Goal: Use online tool/utility: Utilize a website feature to perform a specific function

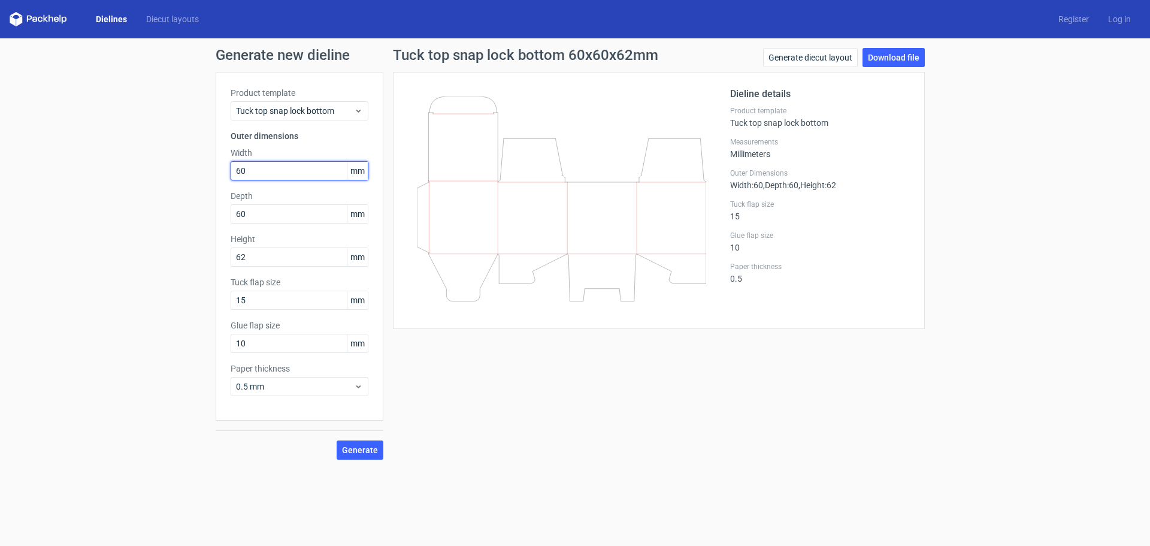
drag, startPoint x: 262, startPoint y: 166, endPoint x: 238, endPoint y: 172, distance: 24.1
click at [238, 172] on input "60" at bounding box center [300, 170] width 138 height 19
type input "62"
type input "60"
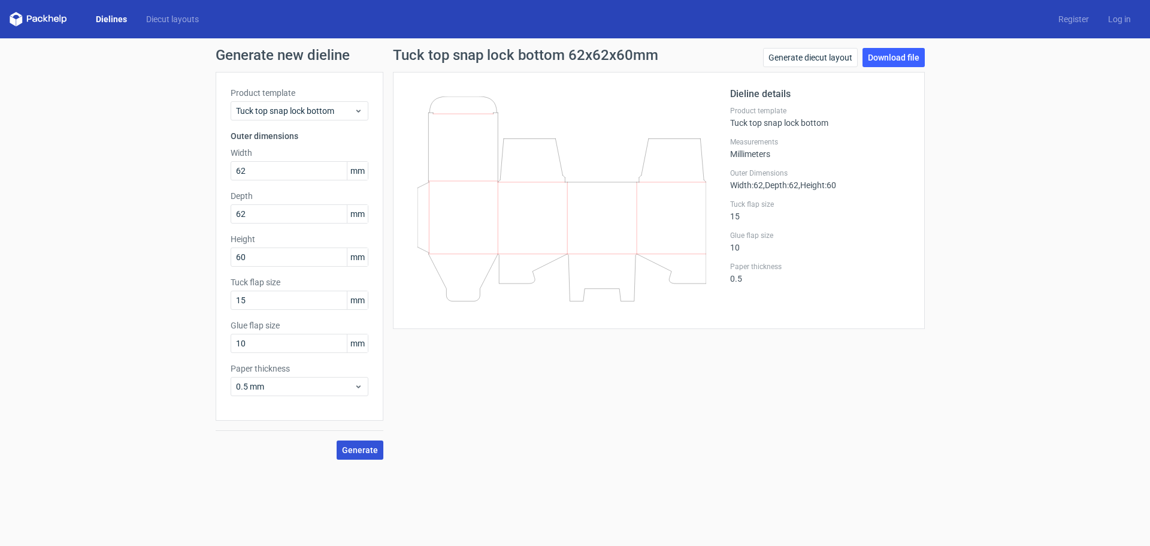
click at [362, 453] on span "Generate" at bounding box center [360, 450] width 36 height 8
click at [892, 58] on link "Download file" at bounding box center [893, 57] width 62 height 19
click at [284, 347] on input "10" at bounding box center [300, 343] width 138 height 19
click at [356, 448] on span "Generate" at bounding box center [360, 450] width 36 height 8
click at [337, 113] on span "Tuck top snap lock bottom" at bounding box center [295, 111] width 118 height 12
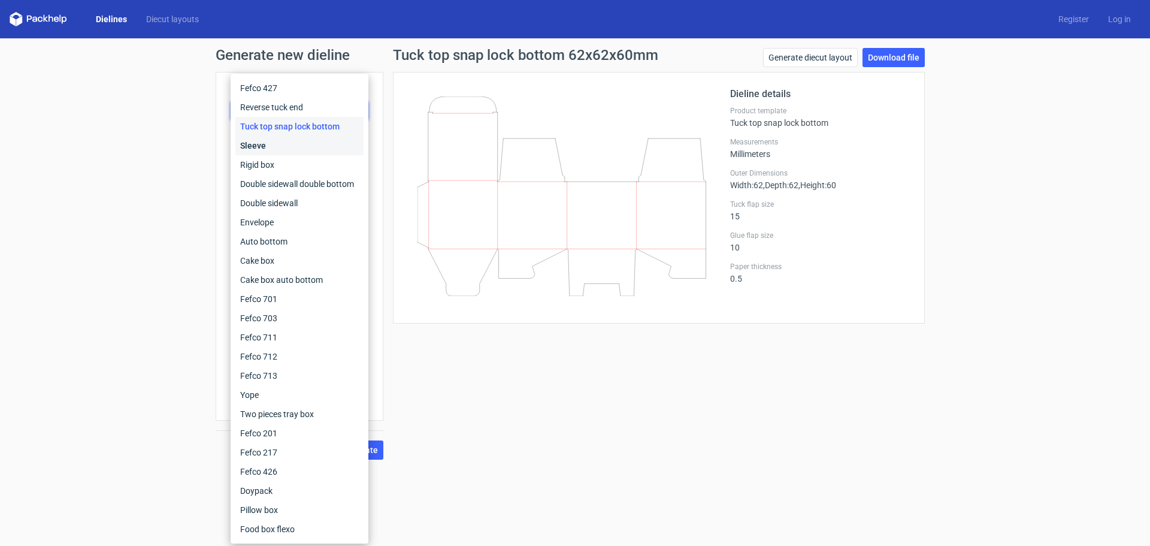
click at [299, 142] on div "Sleeve" at bounding box center [299, 145] width 128 height 19
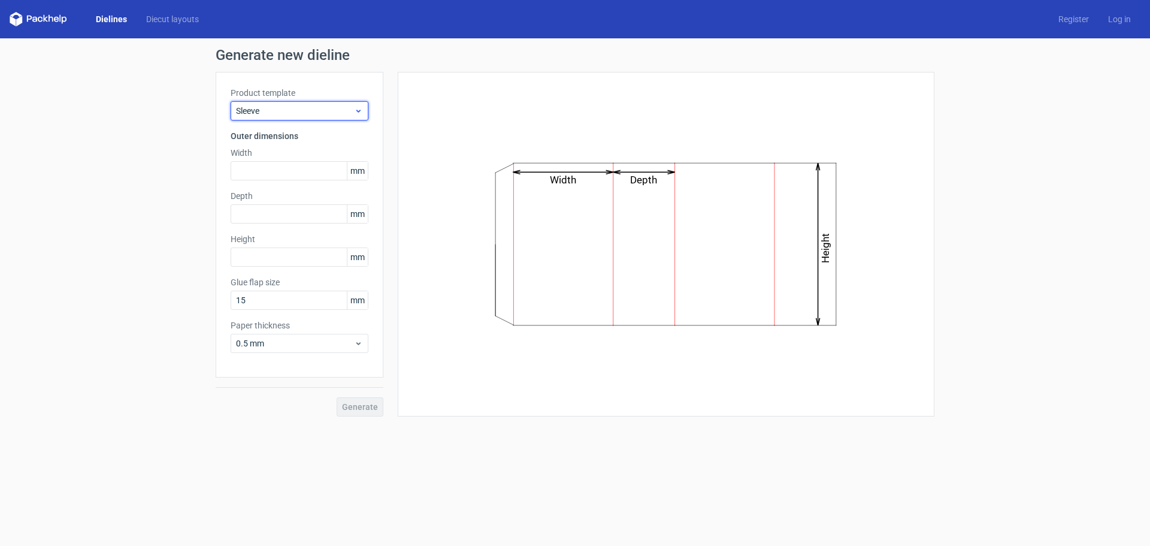
click at [342, 111] on span "Sleeve" at bounding box center [295, 111] width 118 height 12
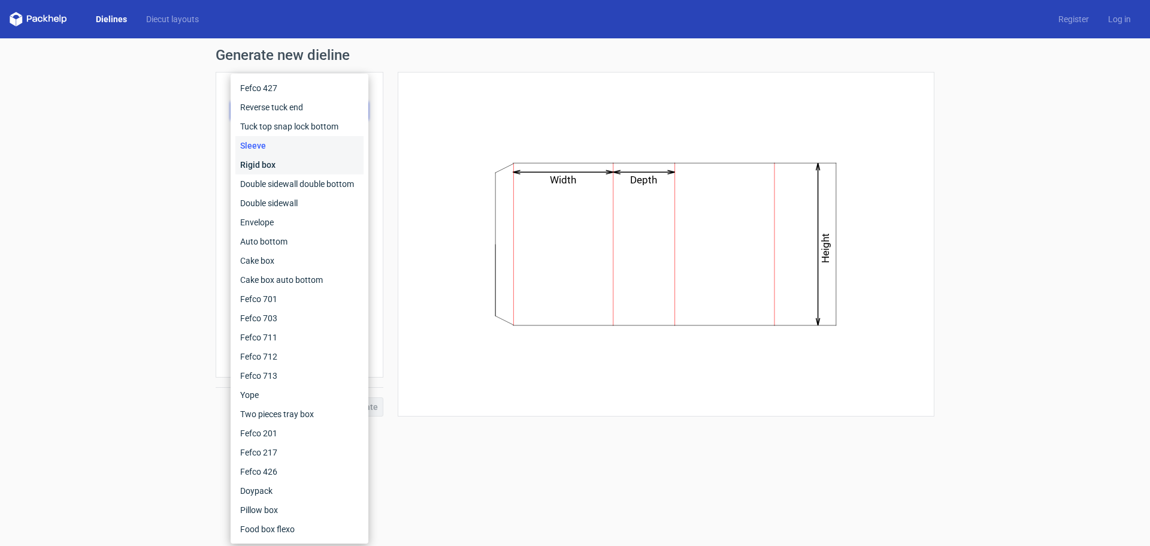
click at [294, 163] on div "Rigid box" at bounding box center [299, 164] width 128 height 19
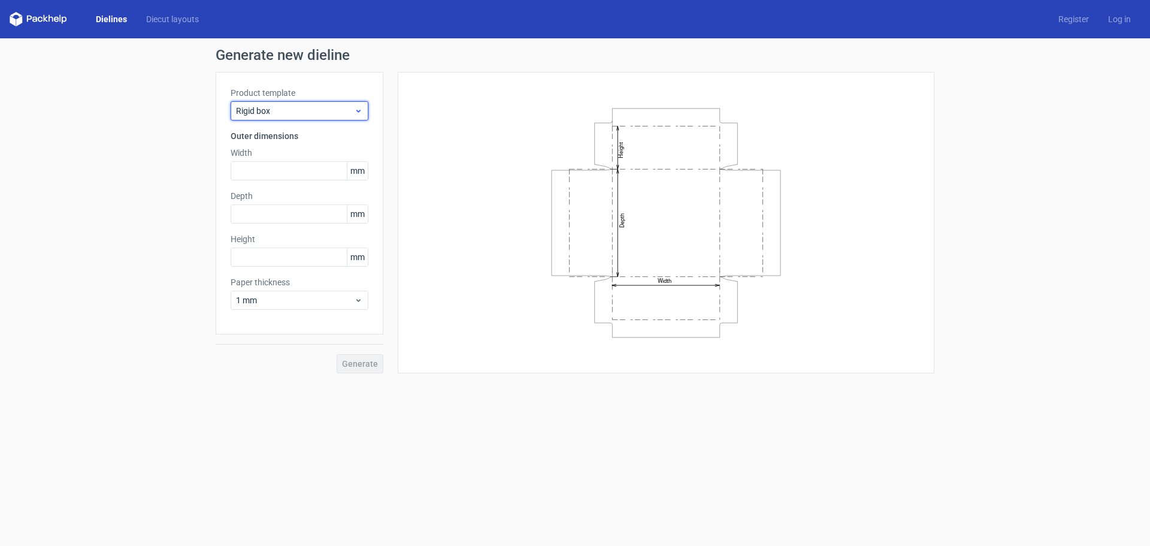
click at [311, 114] on span "Rigid box" at bounding box center [295, 111] width 118 height 12
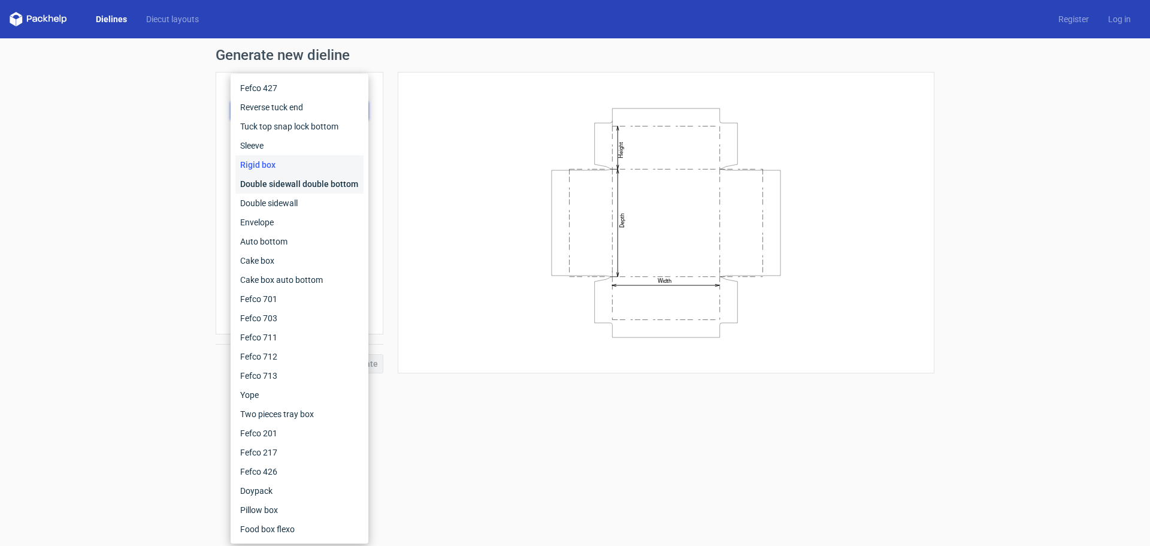
click at [299, 181] on div "Double sidewall double bottom" at bounding box center [299, 183] width 128 height 19
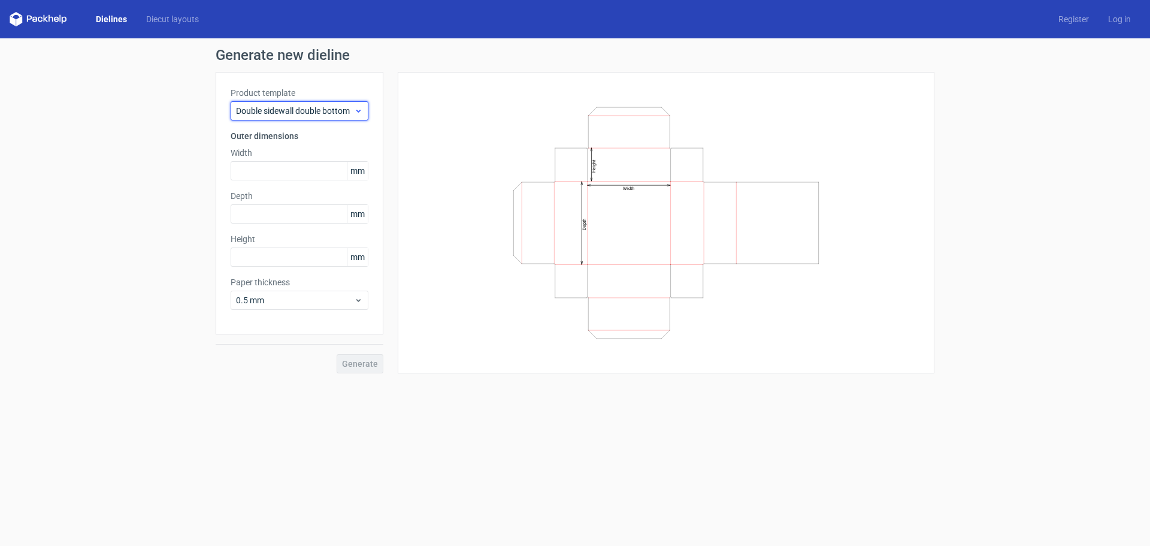
click at [314, 111] on span "Double sidewall double bottom" at bounding box center [295, 111] width 118 height 12
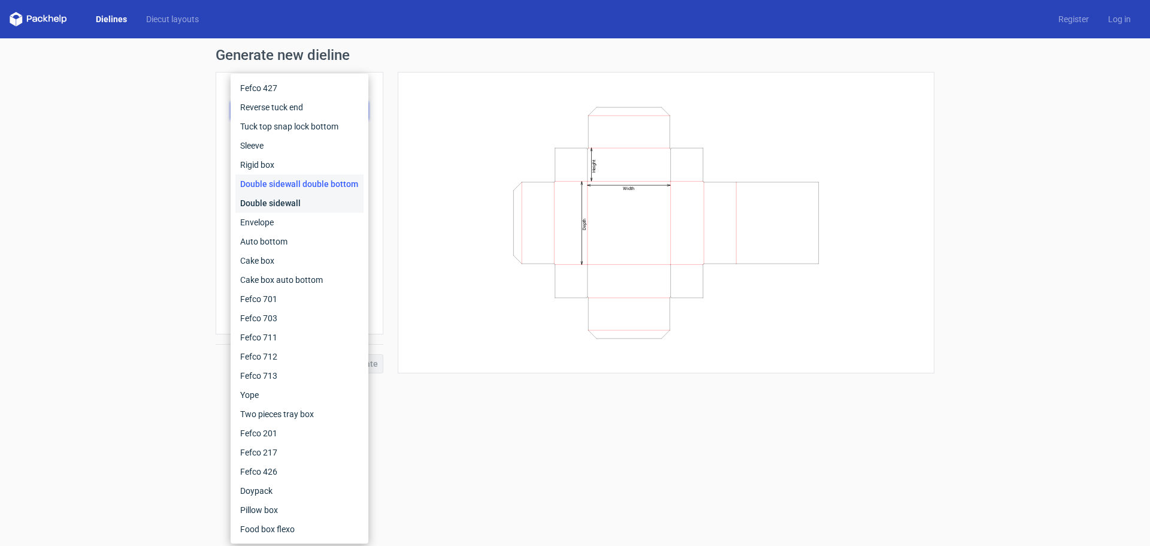
click at [297, 202] on div "Double sidewall" at bounding box center [299, 202] width 128 height 19
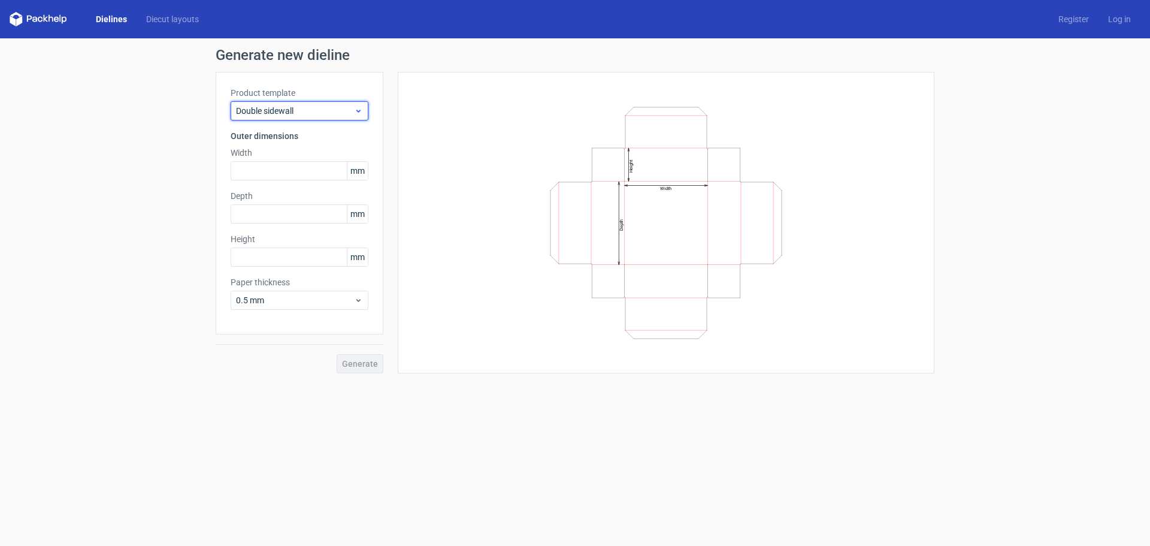
click at [292, 108] on span "Double sidewall" at bounding box center [295, 111] width 118 height 12
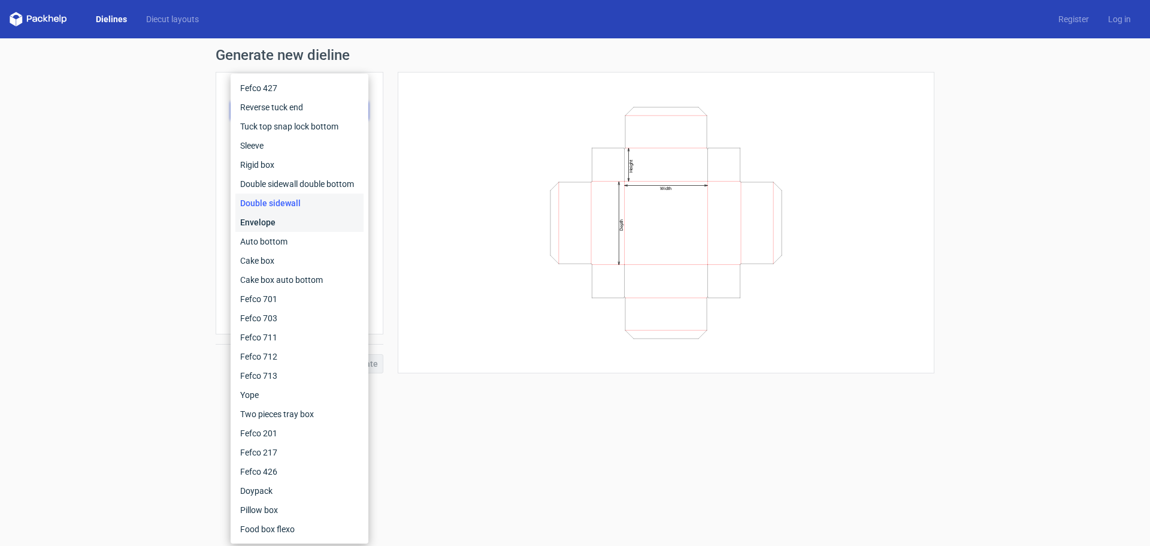
click at [279, 222] on div "Envelope" at bounding box center [299, 222] width 128 height 19
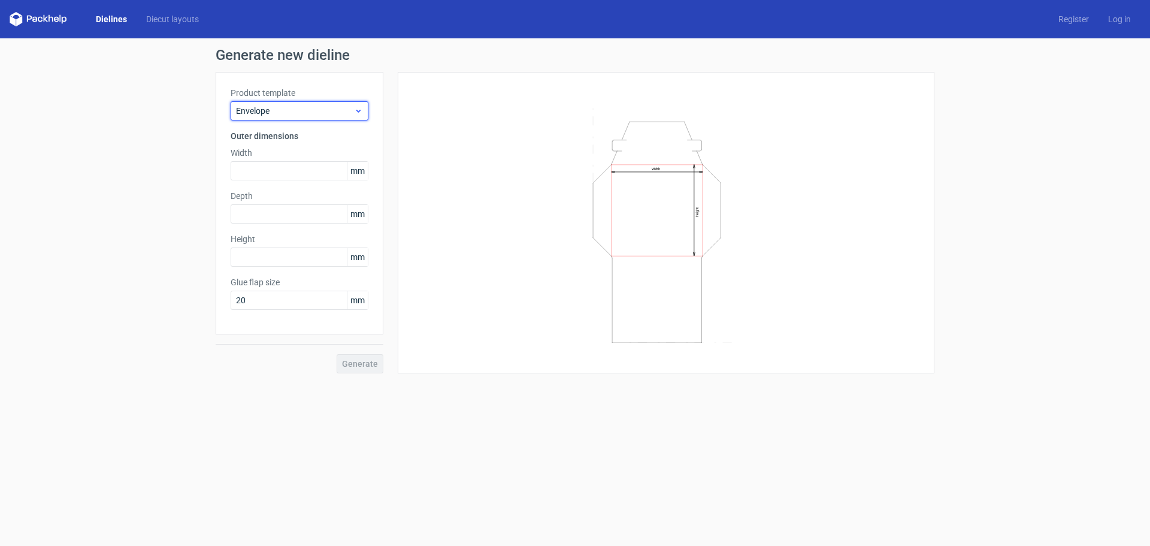
click at [283, 108] on span "Envelope" at bounding box center [295, 111] width 118 height 12
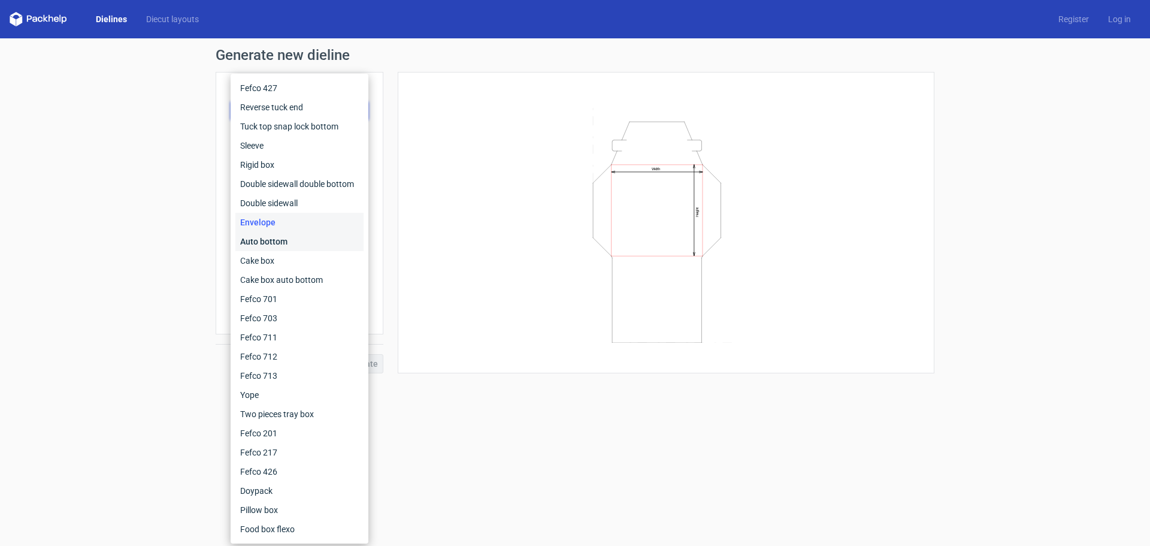
click at [269, 238] on div "Auto bottom" at bounding box center [299, 241] width 128 height 19
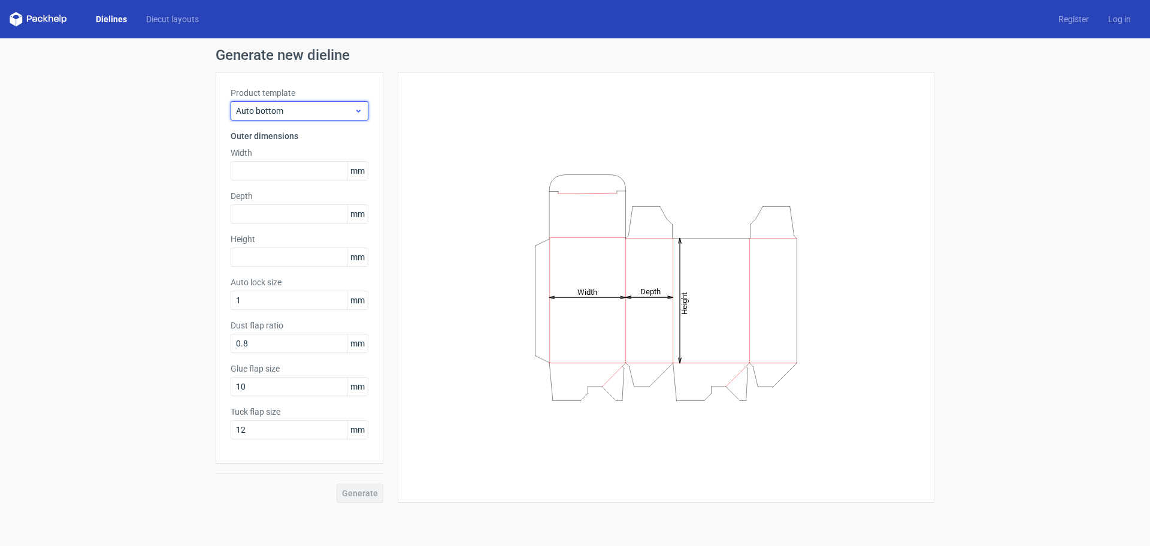
click at [296, 110] on span "Auto bottom" at bounding box center [295, 111] width 118 height 12
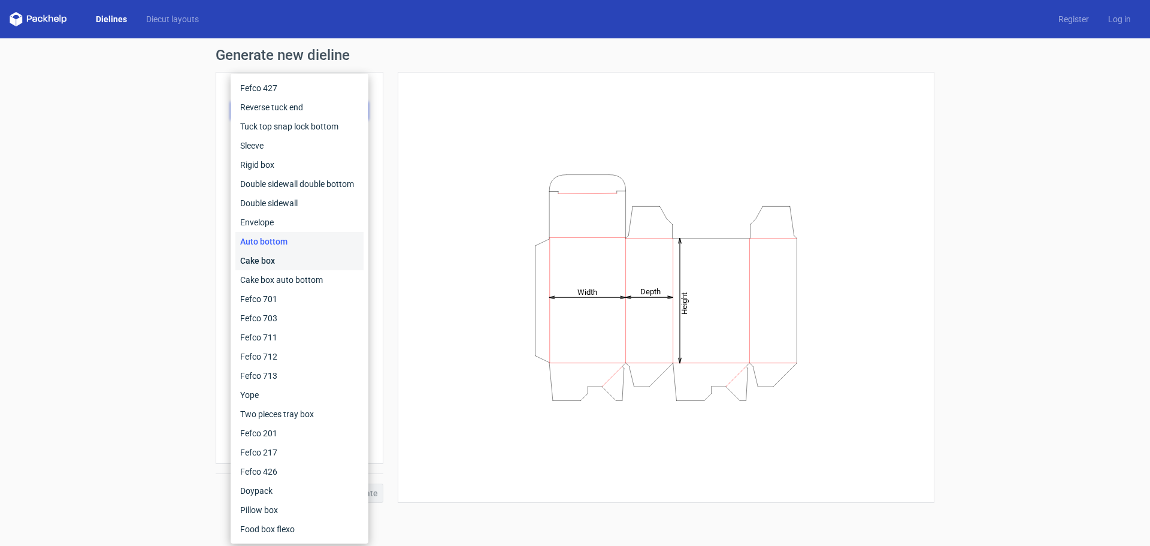
click at [282, 262] on div "Cake box" at bounding box center [299, 260] width 128 height 19
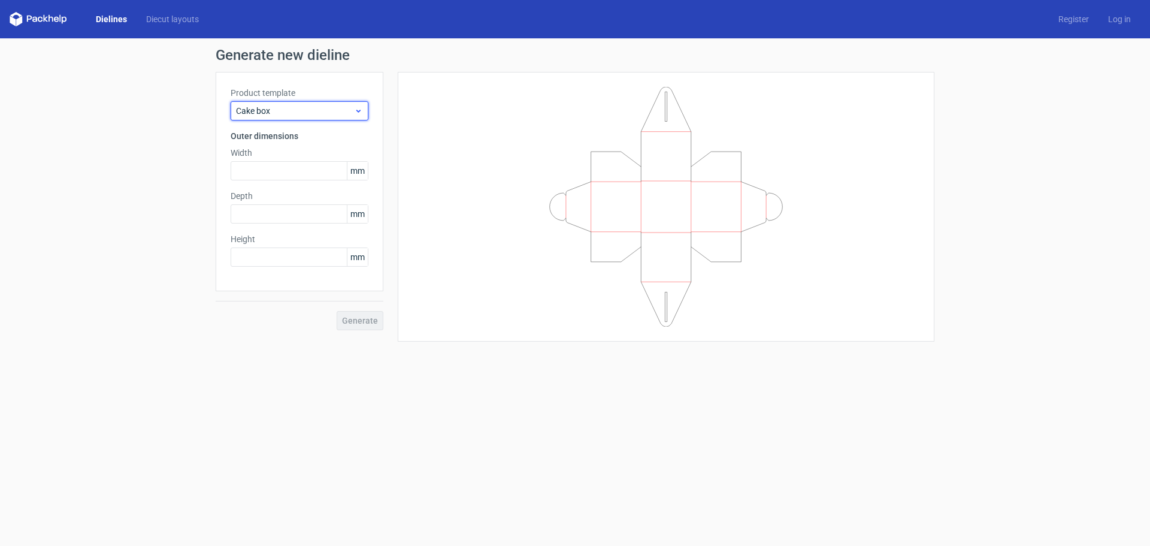
click at [288, 111] on span "Cake box" at bounding box center [295, 111] width 118 height 12
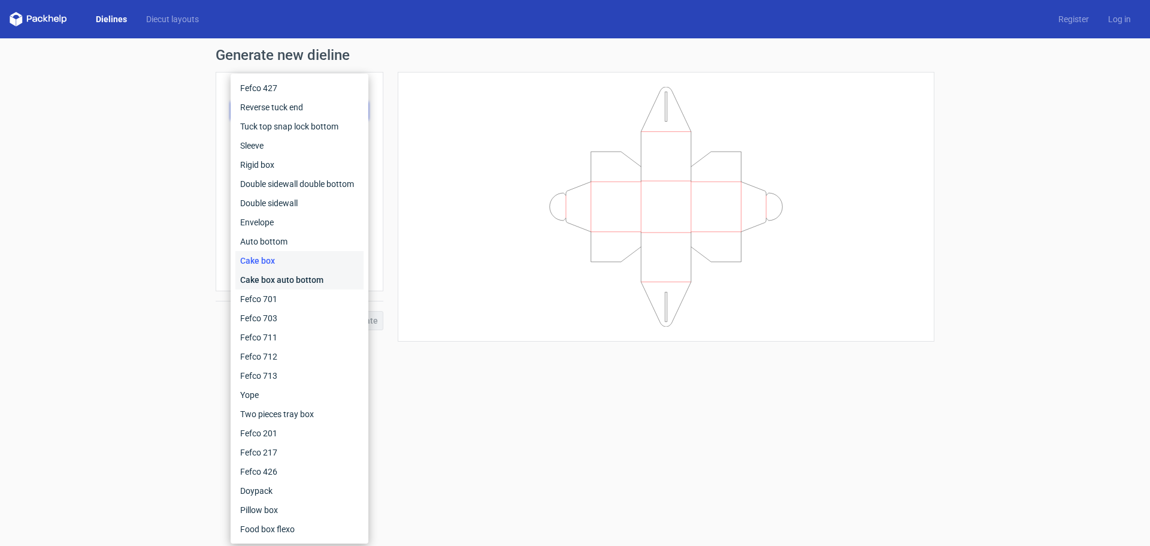
click at [274, 278] on div "Cake box auto bottom" at bounding box center [299, 279] width 128 height 19
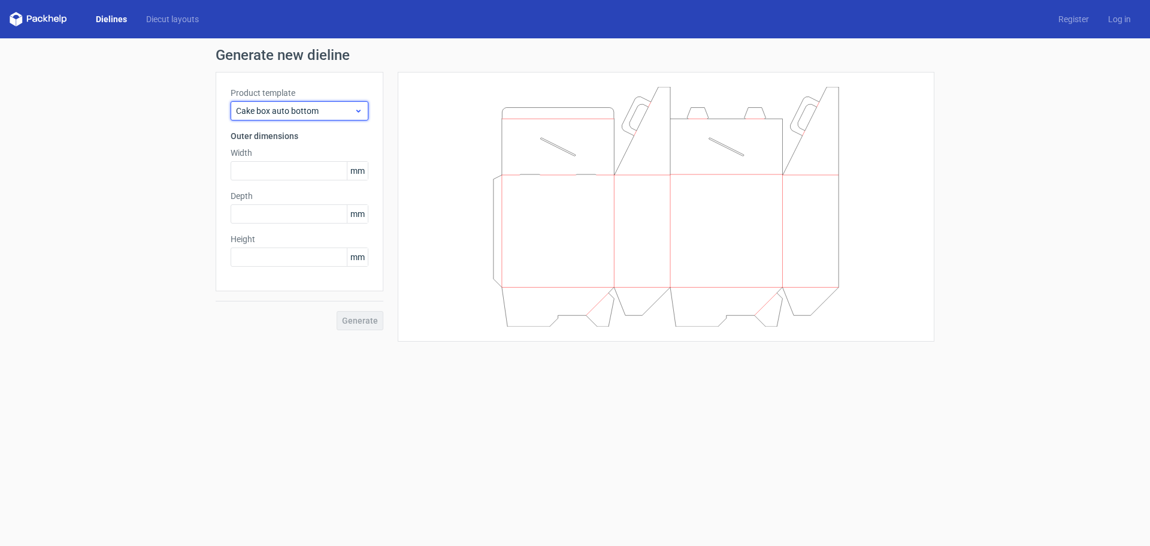
click at [307, 104] on div "Cake box auto bottom" at bounding box center [300, 110] width 138 height 19
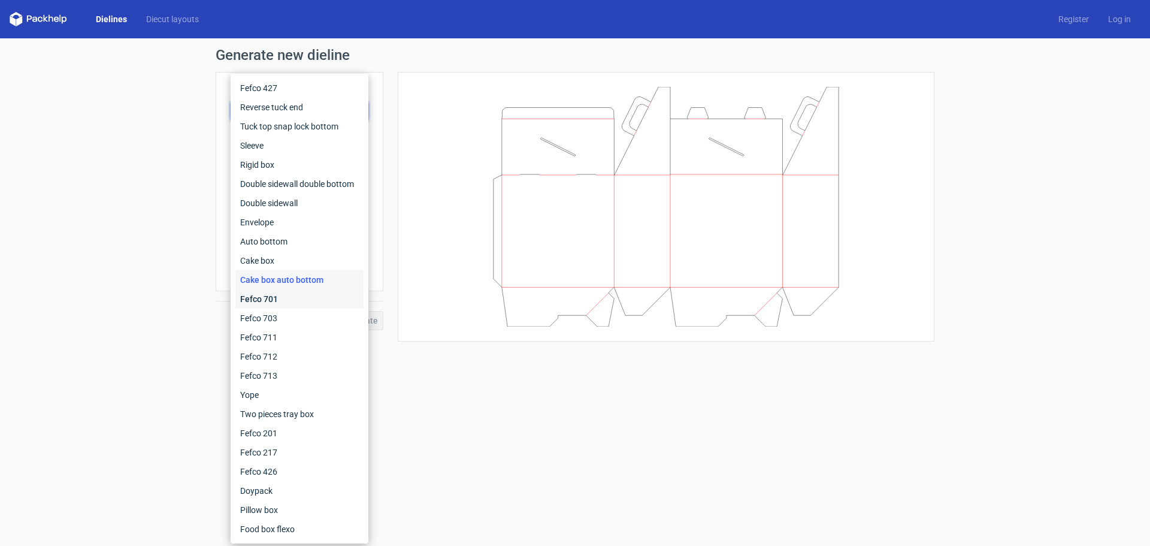
click at [284, 296] on div "Fefco 701" at bounding box center [299, 298] width 128 height 19
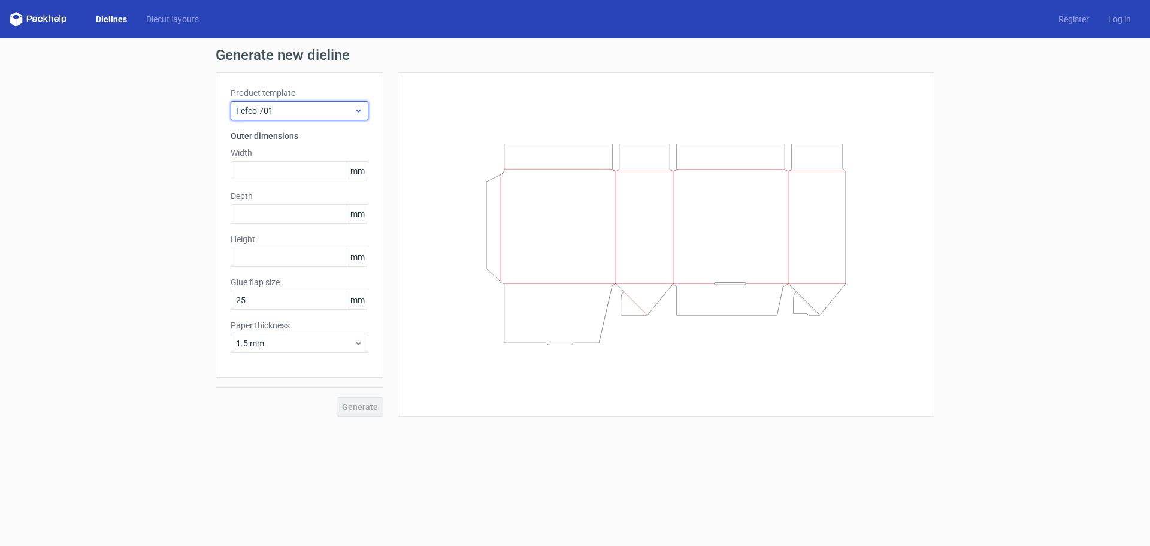
click at [308, 113] on span "Fefco 701" at bounding box center [295, 111] width 118 height 12
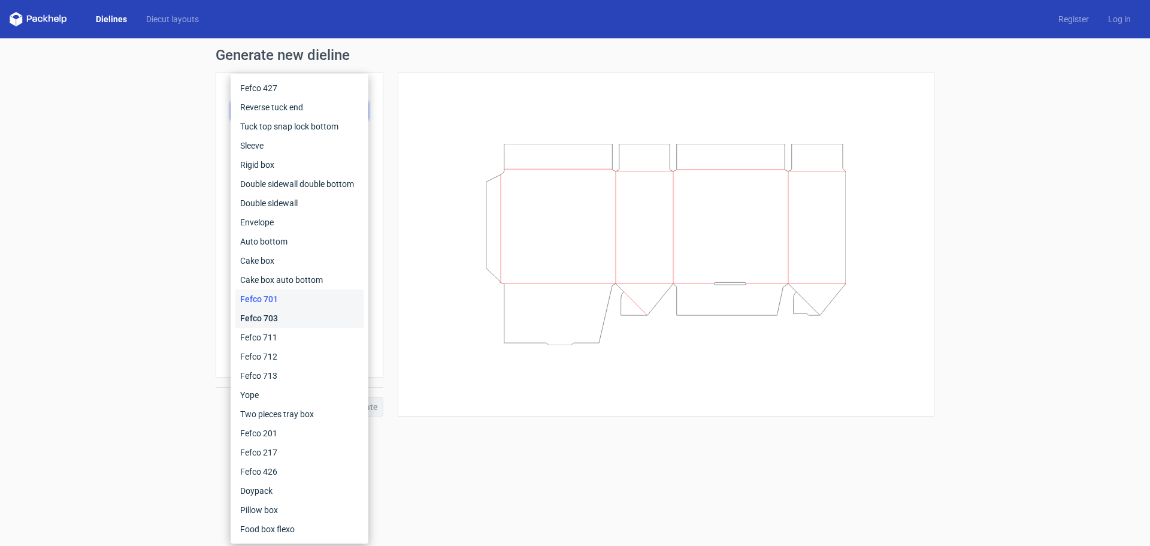
click at [268, 320] on div "Fefco 703" at bounding box center [299, 317] width 128 height 19
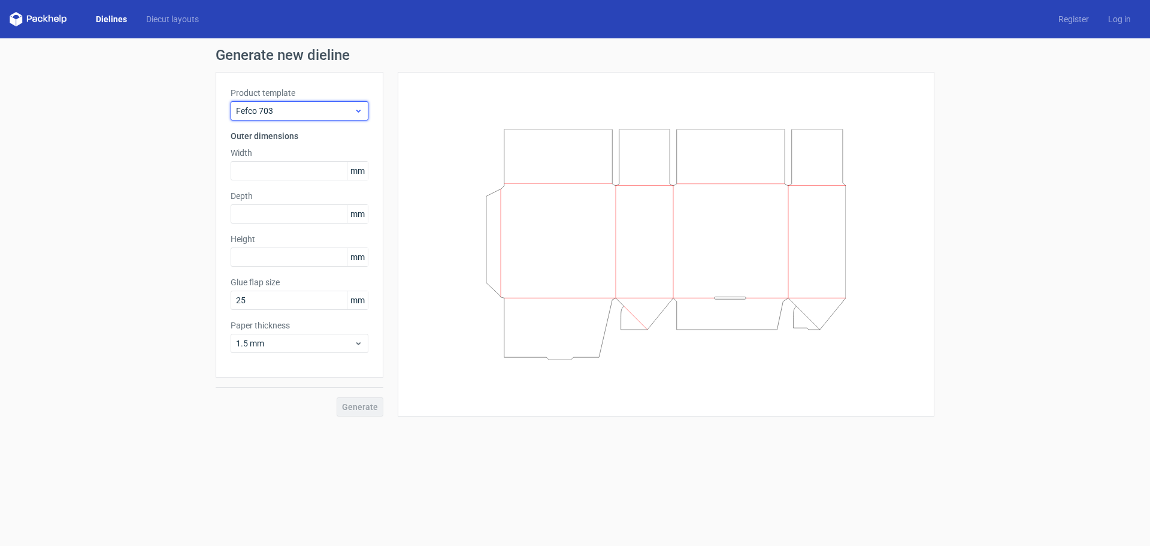
click at [302, 105] on span "Fefco 703" at bounding box center [295, 111] width 118 height 12
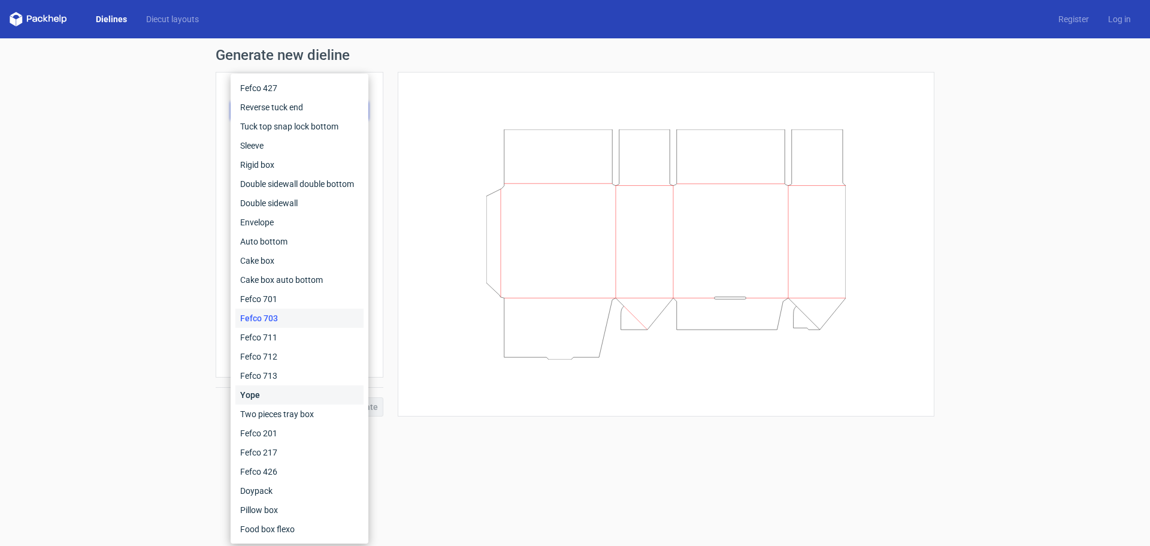
click at [258, 388] on div "Yope" at bounding box center [299, 394] width 128 height 19
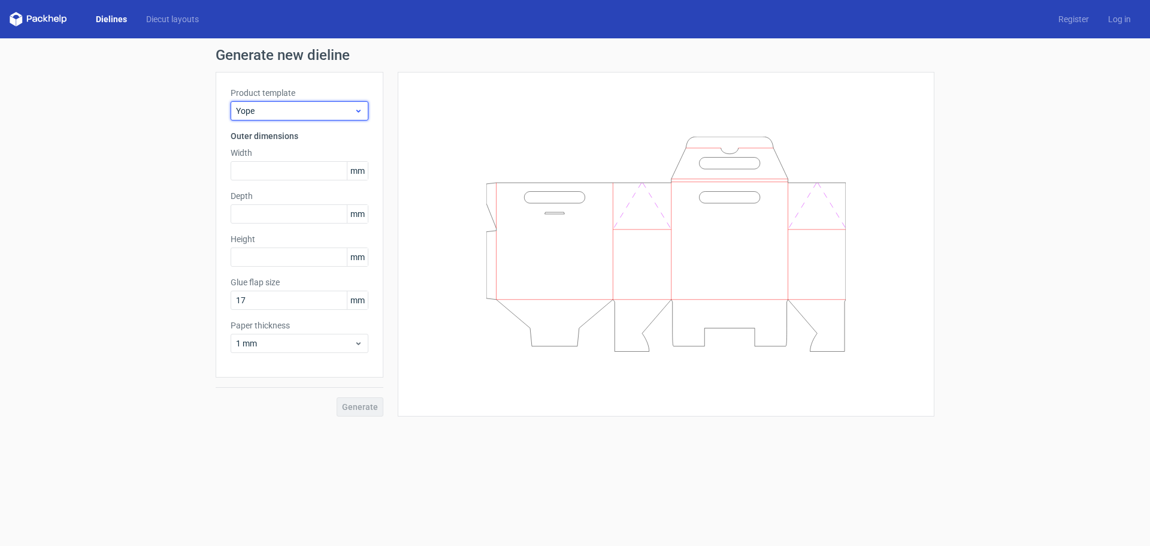
click at [293, 108] on span "Yope" at bounding box center [295, 111] width 118 height 12
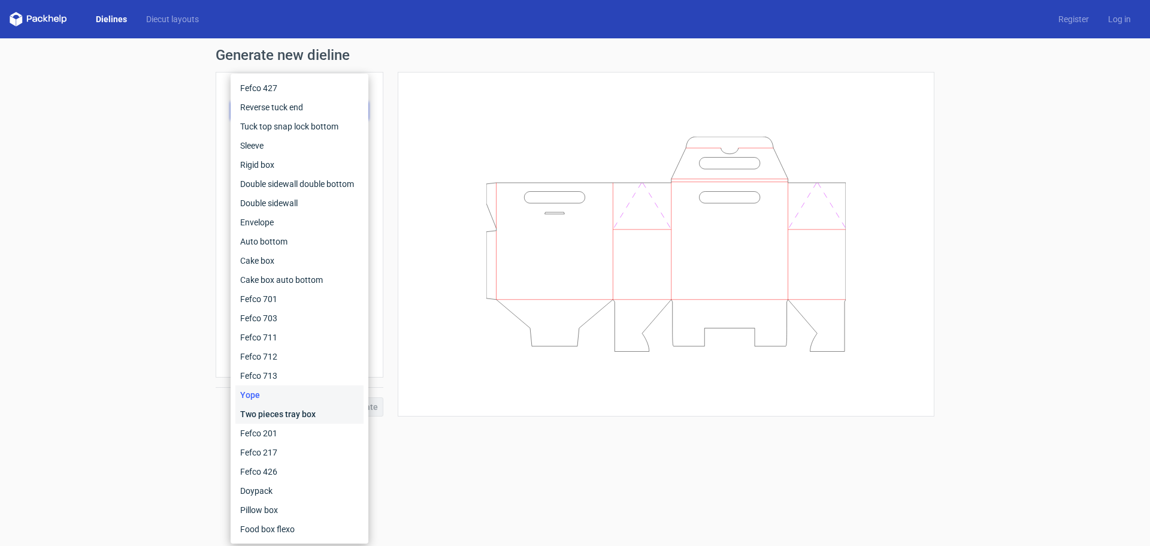
click at [271, 417] on div "Two pieces tray box" at bounding box center [299, 413] width 128 height 19
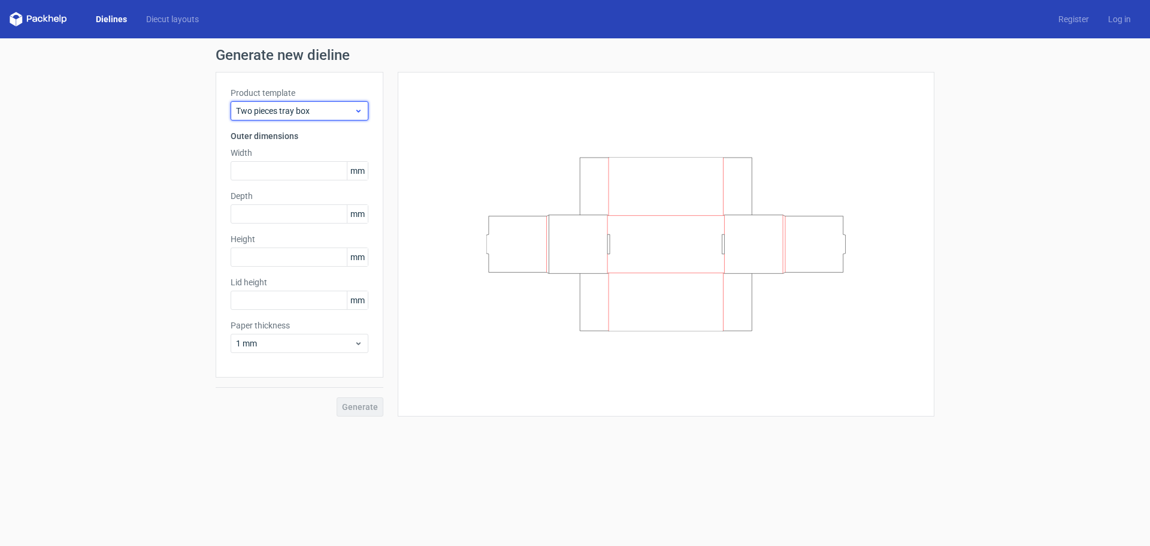
click at [305, 113] on span "Two pieces tray box" at bounding box center [295, 111] width 118 height 12
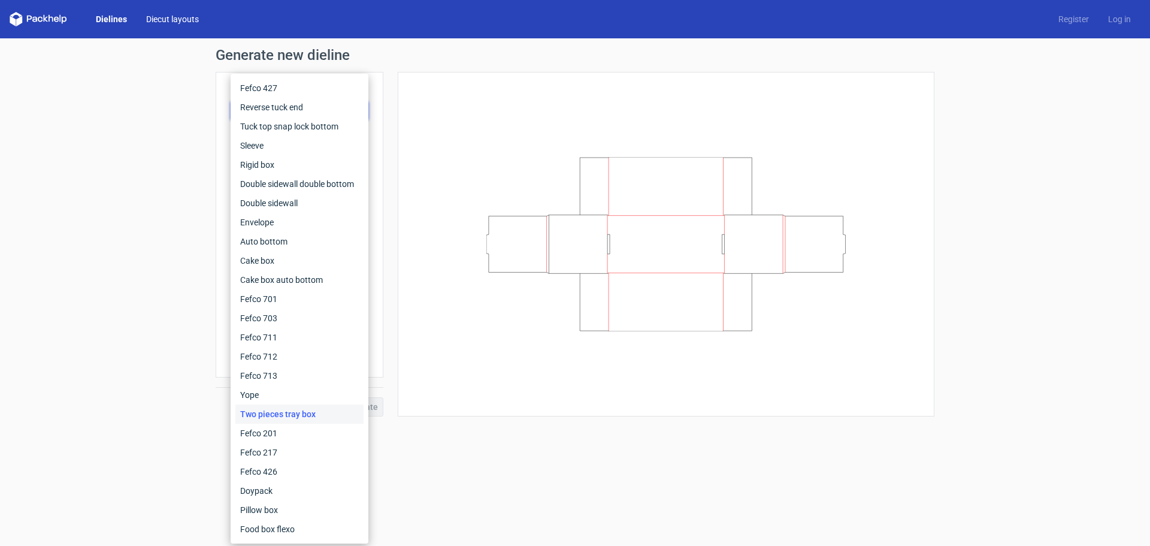
click at [176, 23] on link "Diecut layouts" at bounding box center [173, 19] width 72 height 12
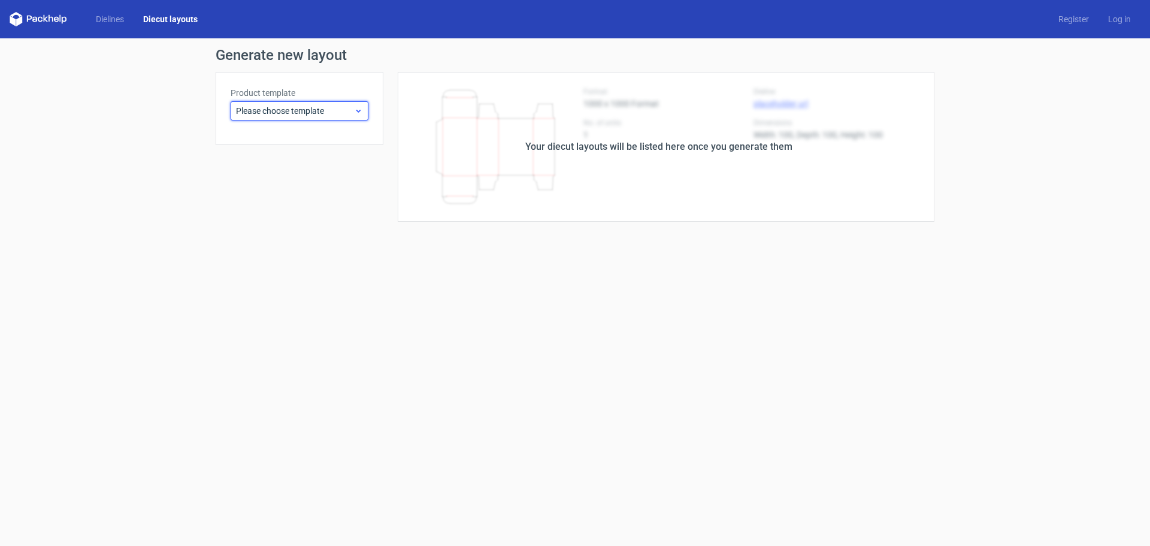
click at [290, 109] on span "Please choose template" at bounding box center [295, 111] width 118 height 12
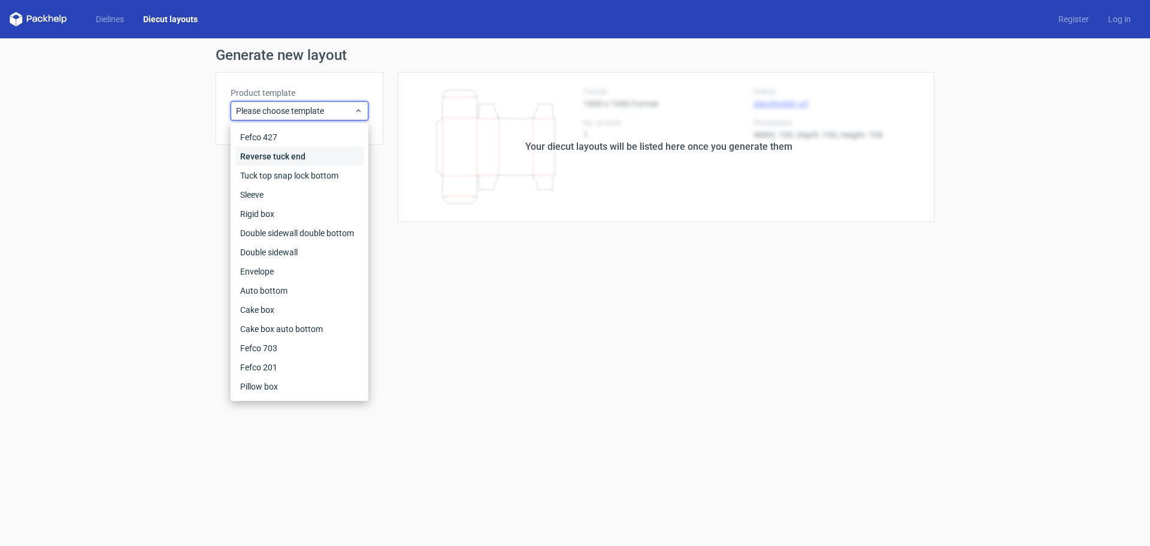
click at [289, 154] on div "Reverse tuck end" at bounding box center [299, 156] width 128 height 19
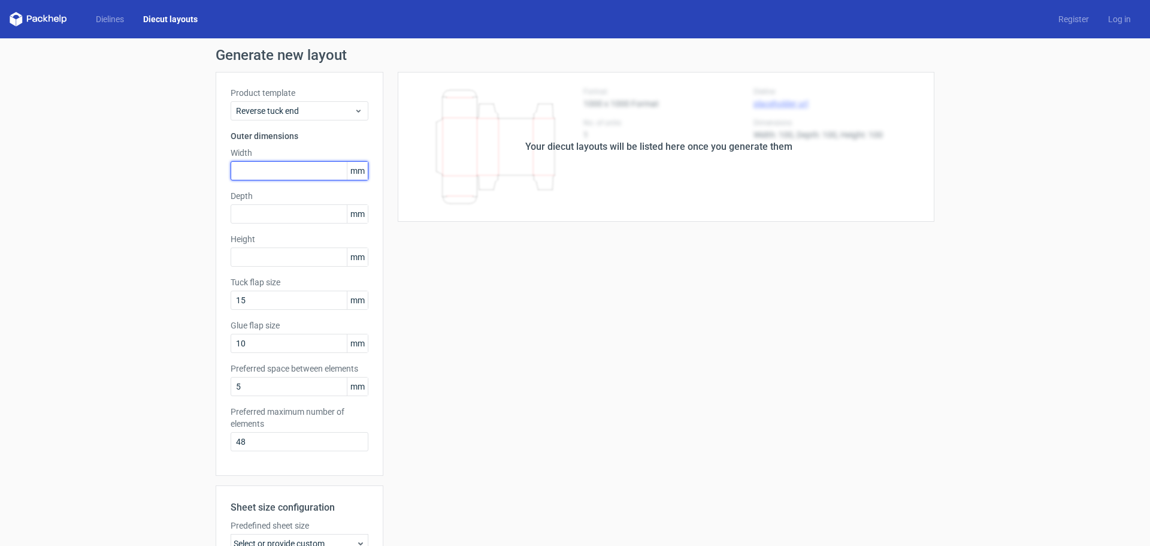
click at [264, 165] on input "text" at bounding box center [300, 170] width 138 height 19
type input "62"
type input "5"
type input "60"
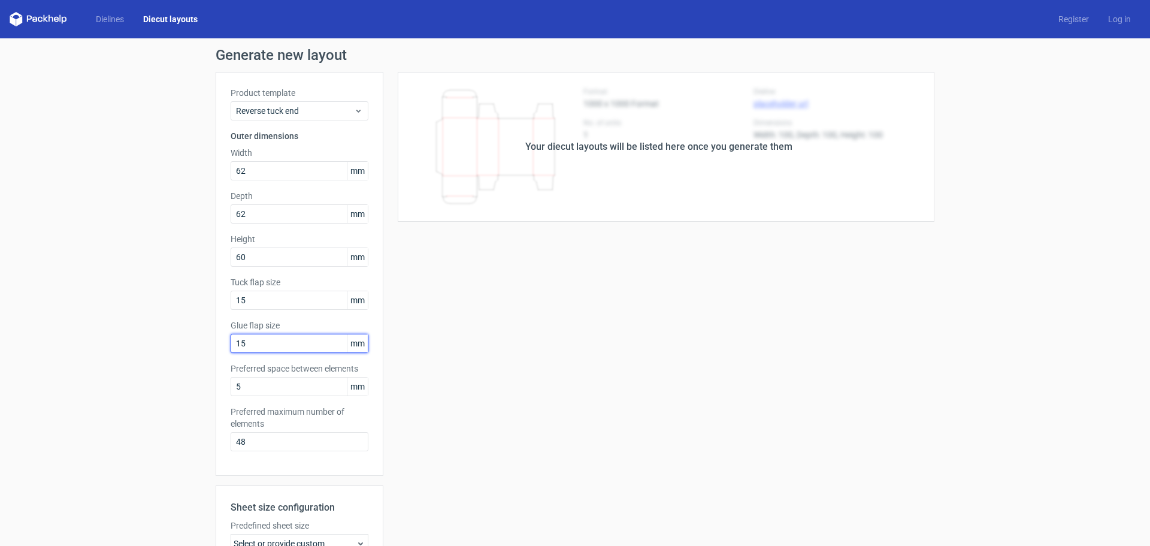
type input "15"
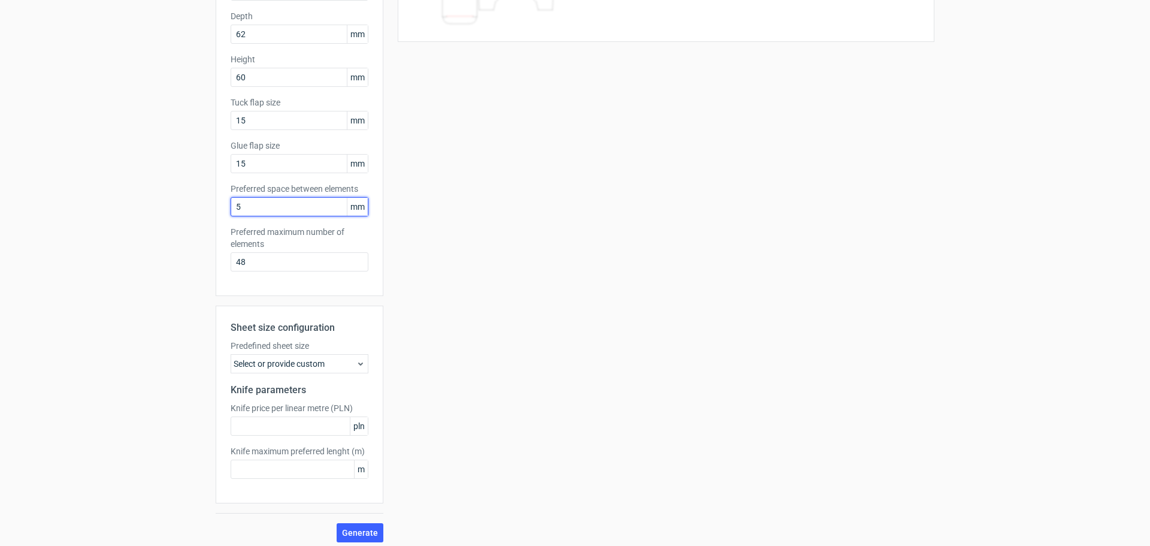
scroll to position [186, 0]
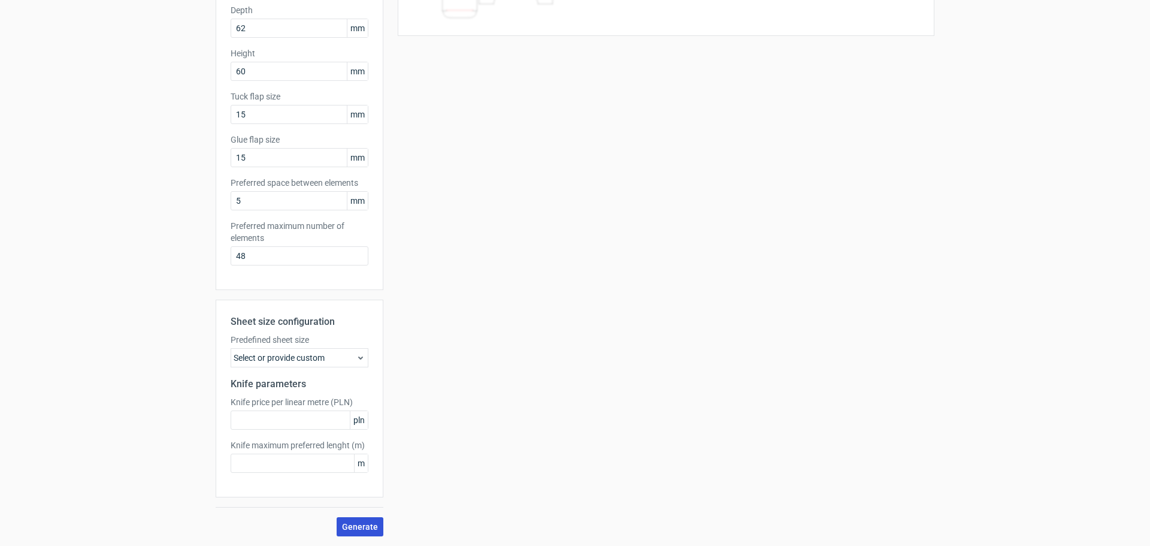
click at [360, 524] on span "Generate" at bounding box center [360, 526] width 36 height 8
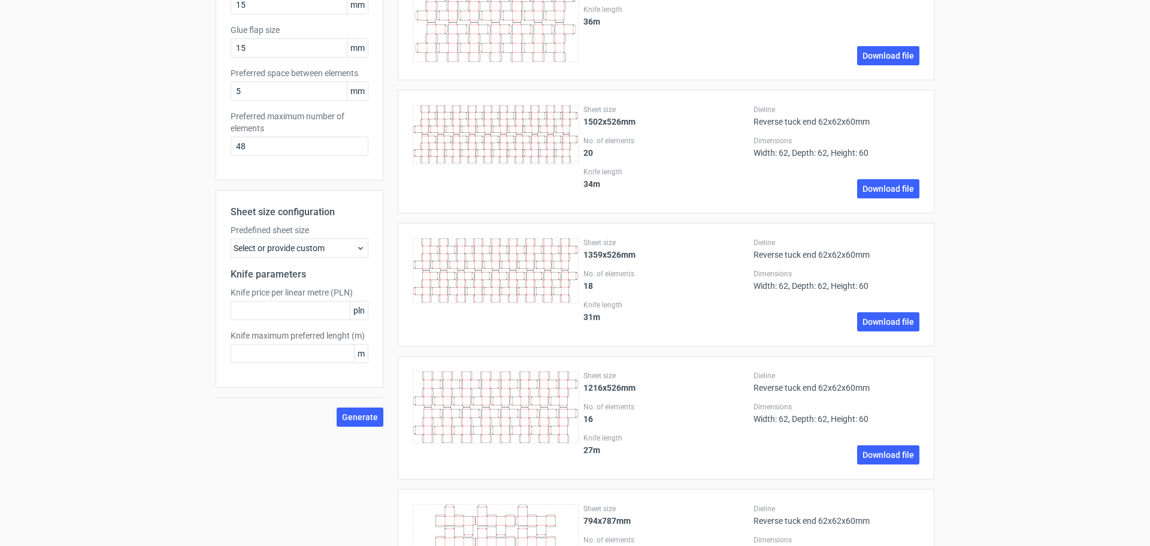
scroll to position [299, 0]
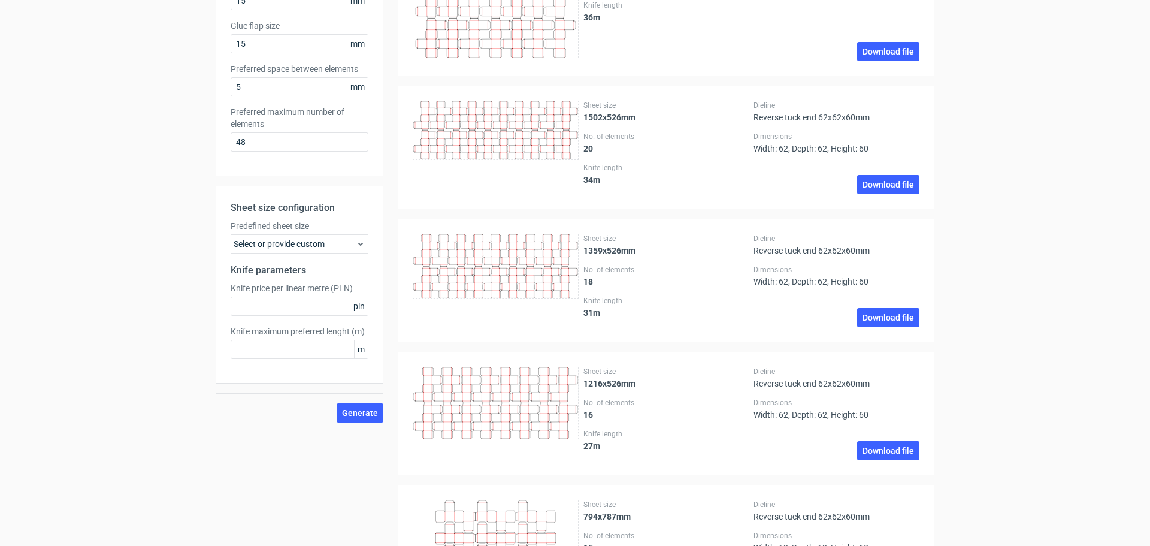
click at [310, 249] on div "Select or provide custom" at bounding box center [300, 243] width 138 height 19
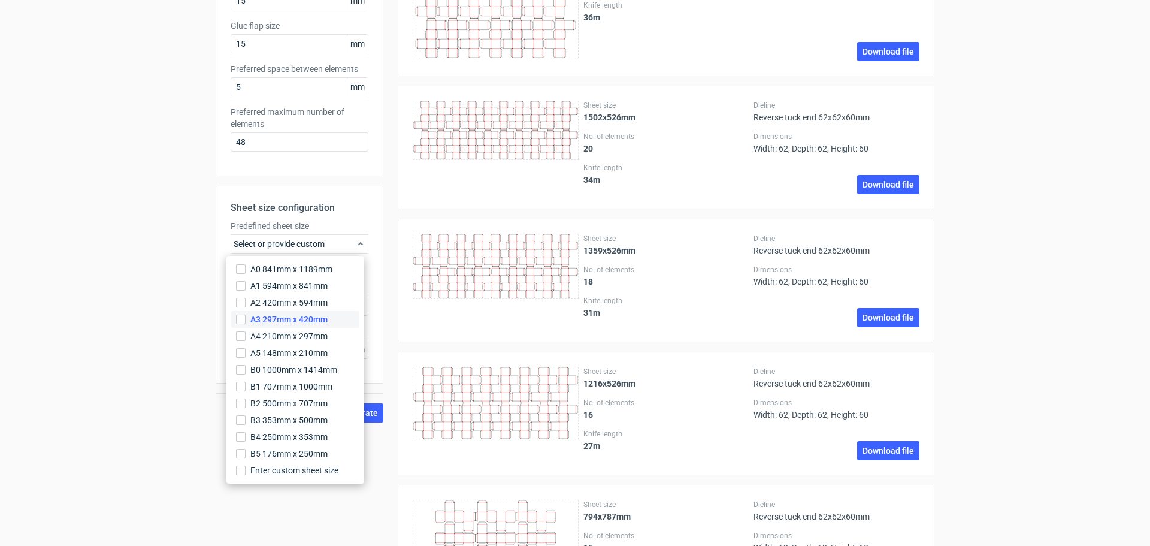
click at [314, 322] on span "A3 297mm x 420mm" at bounding box center [288, 319] width 77 height 12
click at [246, 322] on input "A3 297mm x 420mm" at bounding box center [241, 319] width 10 height 10
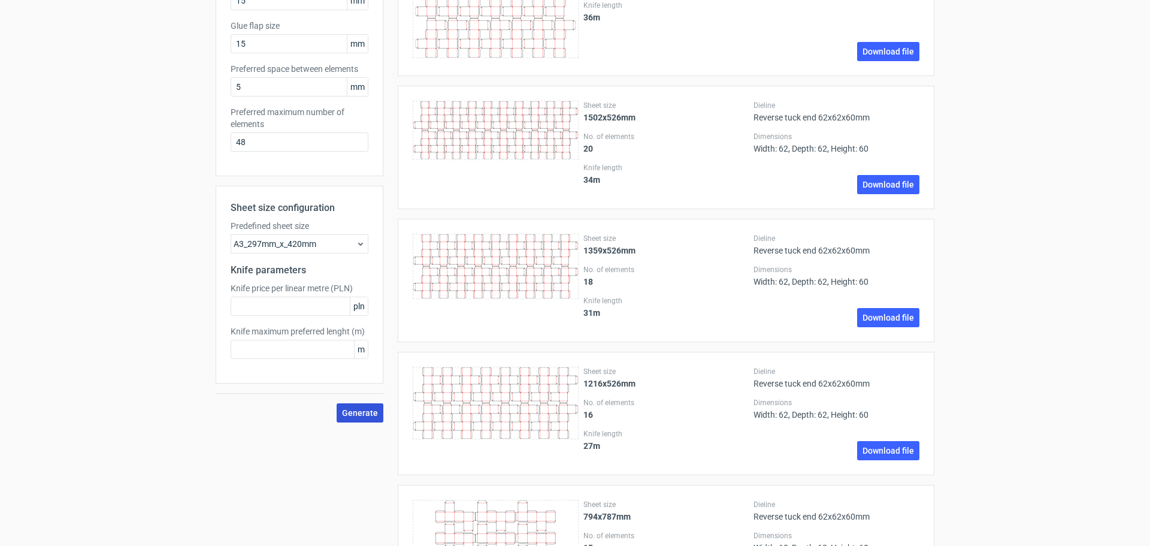
click at [350, 413] on span "Generate" at bounding box center [360, 412] width 36 height 8
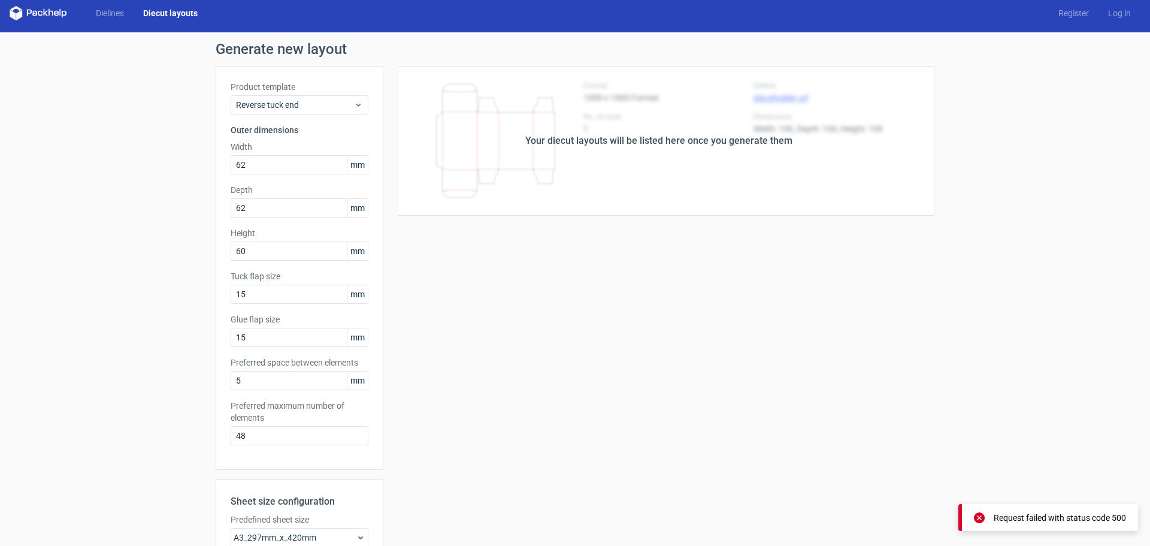
scroll to position [0, 0]
